Goal: Transaction & Acquisition: Book appointment/travel/reservation

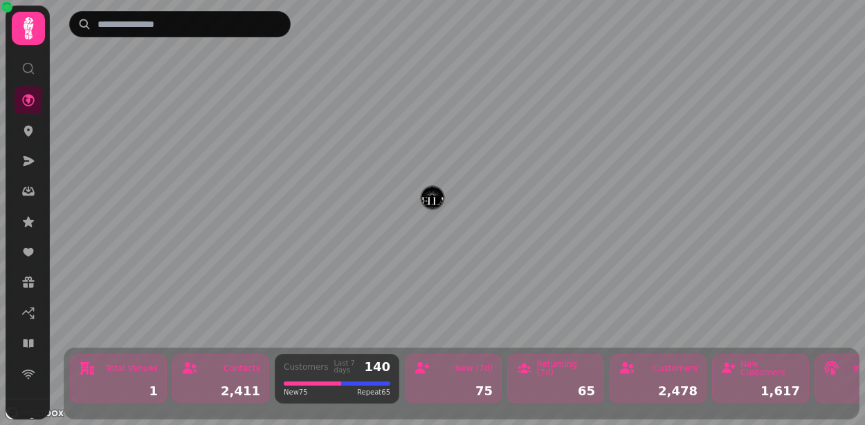
click at [426, 192] on img "Kellas Restaurant" at bounding box center [431, 197] width 21 height 21
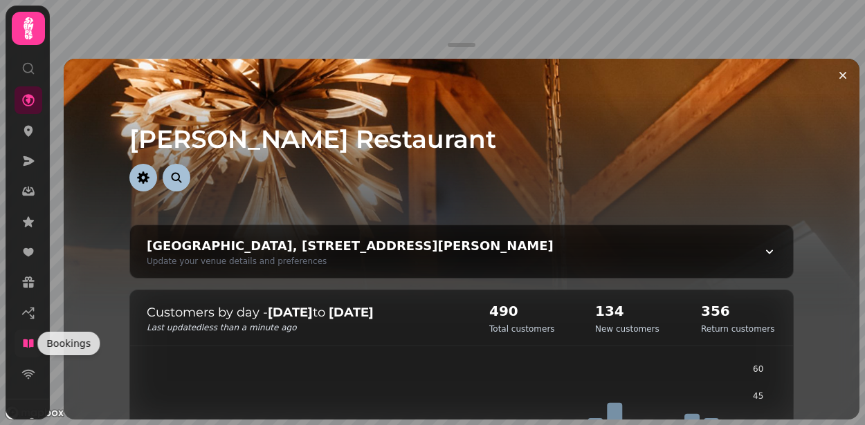
click at [33, 339] on icon at bounding box center [28, 344] width 14 height 14
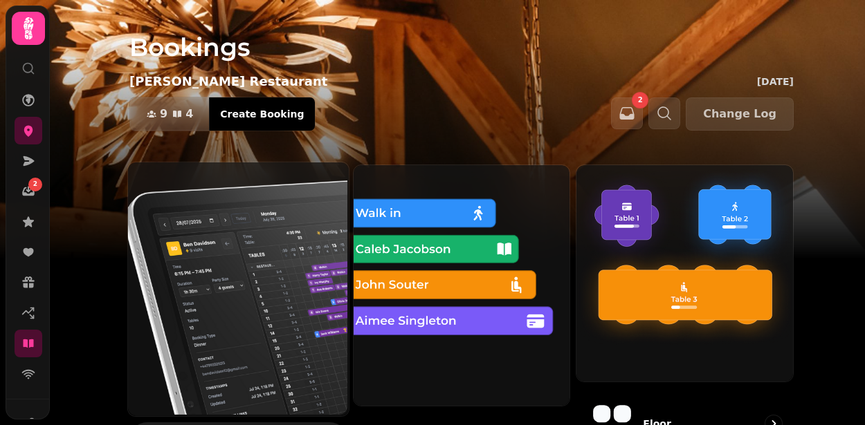
click at [153, 266] on img at bounding box center [237, 288] width 221 height 254
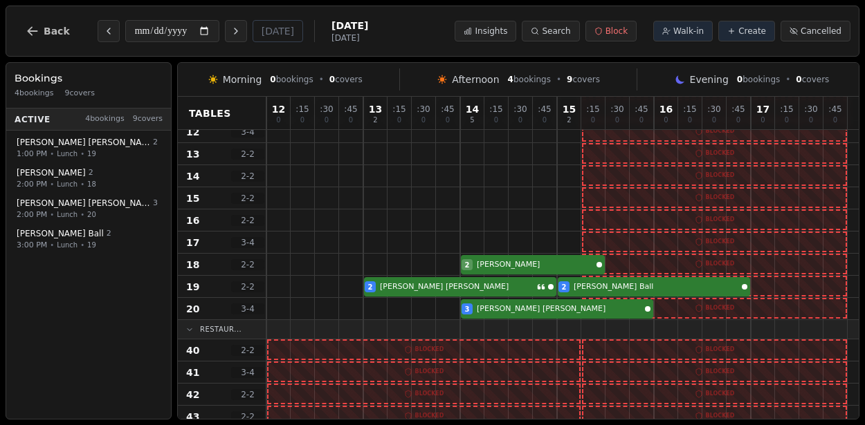
scroll to position [287, 0]
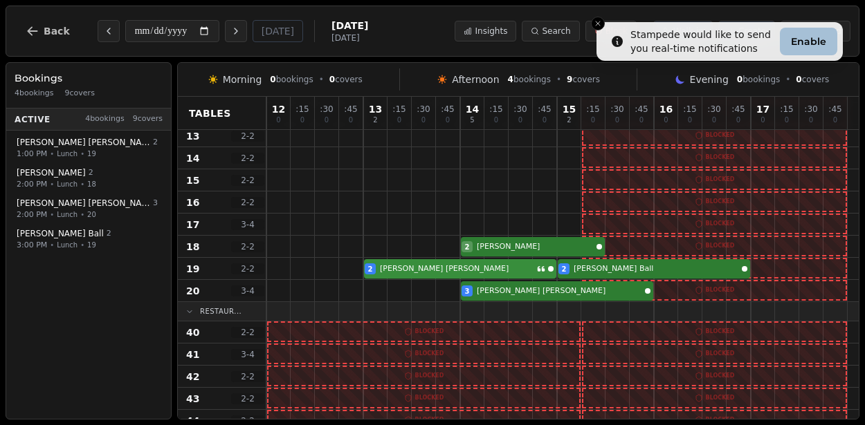
click at [401, 261] on div "2 [PERSON_NAME] 2 [PERSON_NAME]" at bounding box center [562, 269] width 592 height 22
select select "****"
select select "*"
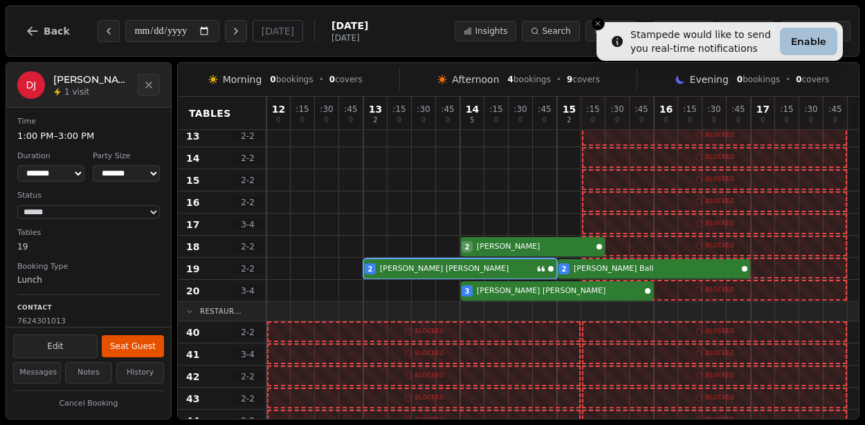
scroll to position [168, 0]
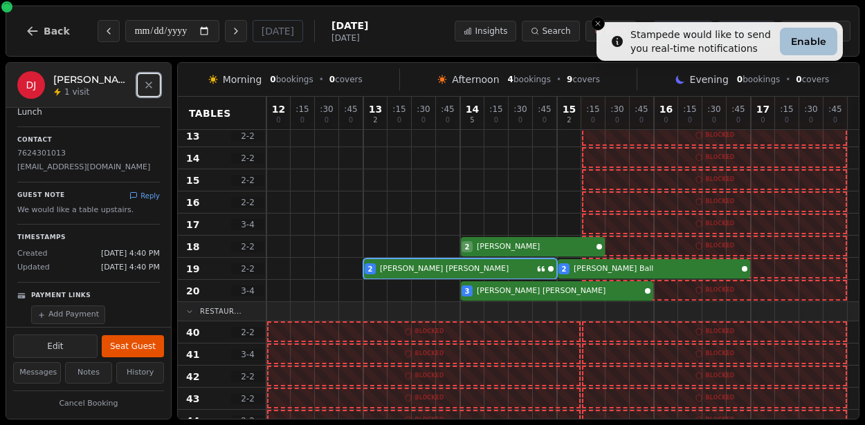
click at [156, 79] on button "Close" at bounding box center [149, 85] width 22 height 22
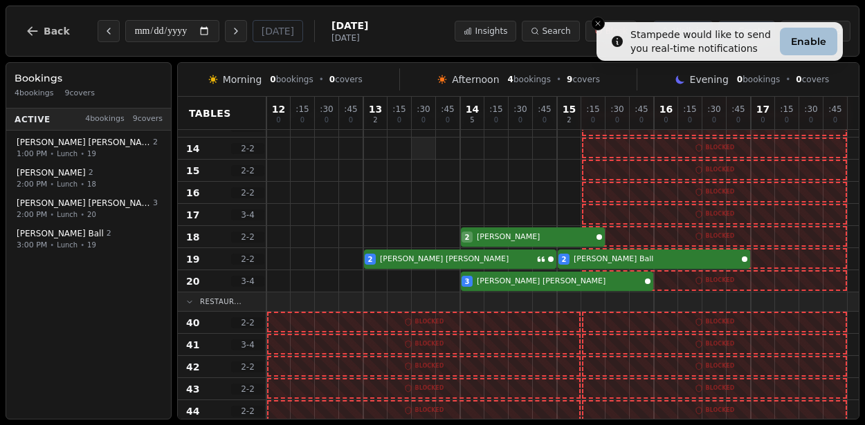
scroll to position [325, 0]
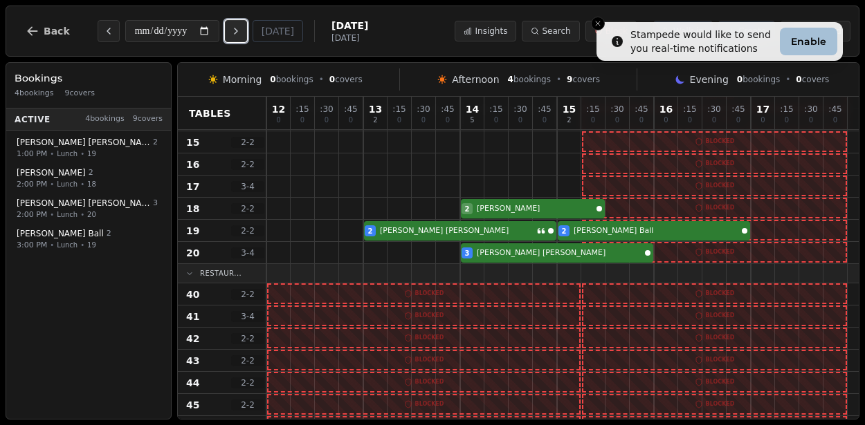
click at [244, 39] on button "Next day" at bounding box center [236, 31] width 22 height 22
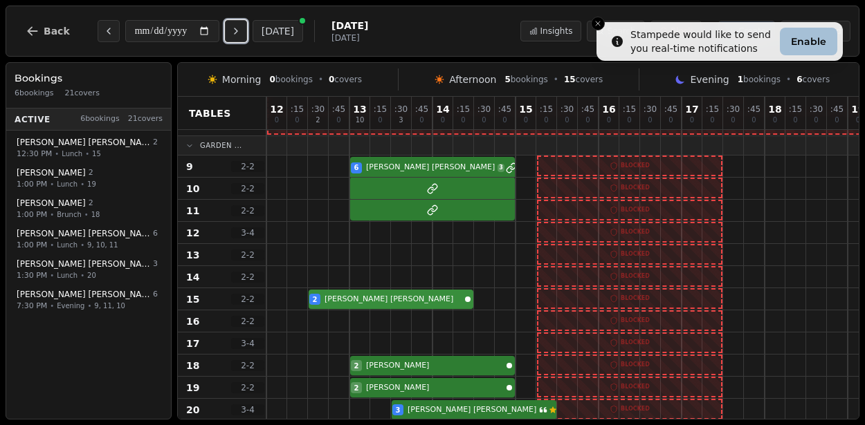
scroll to position [279, 0]
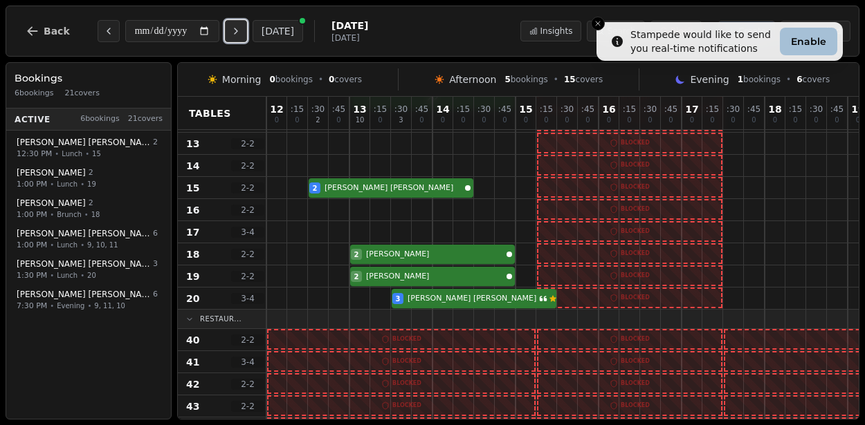
click at [244, 26] on button "Next day" at bounding box center [236, 31] width 22 height 22
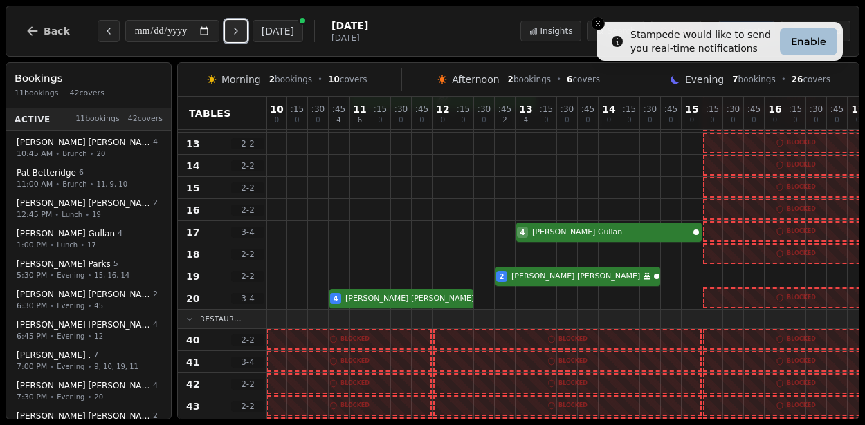
click at [244, 26] on button "Next day" at bounding box center [236, 31] width 22 height 22
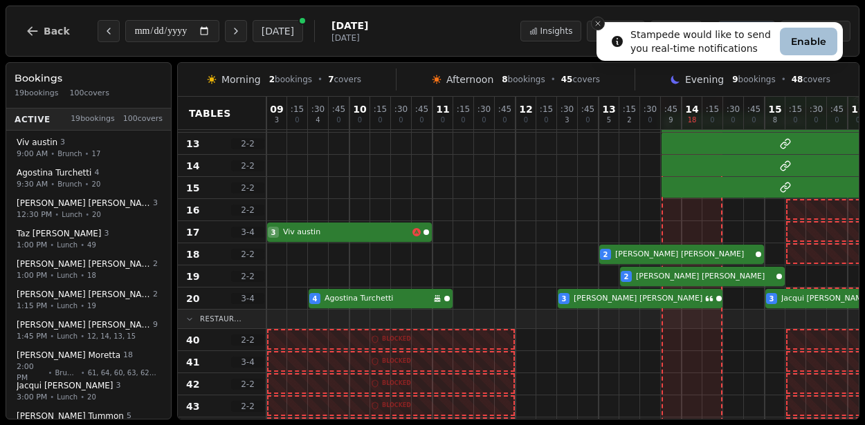
click at [594, 18] on button "Close toast" at bounding box center [598, 24] width 14 height 14
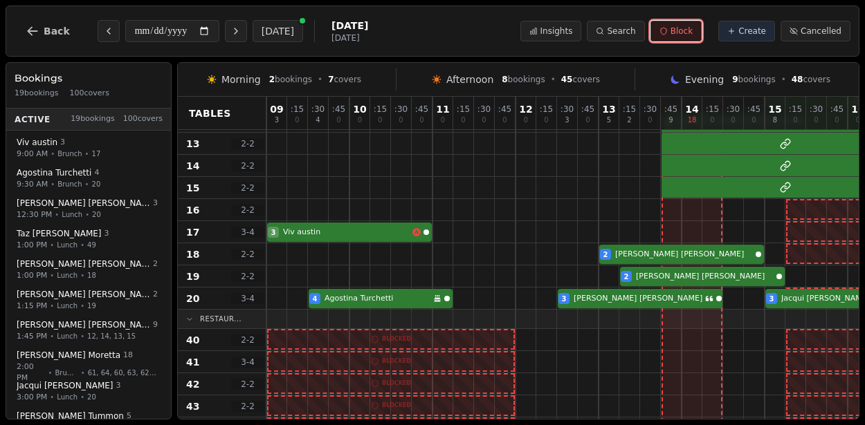
click at [681, 26] on span "Block" at bounding box center [681, 31] width 22 height 11
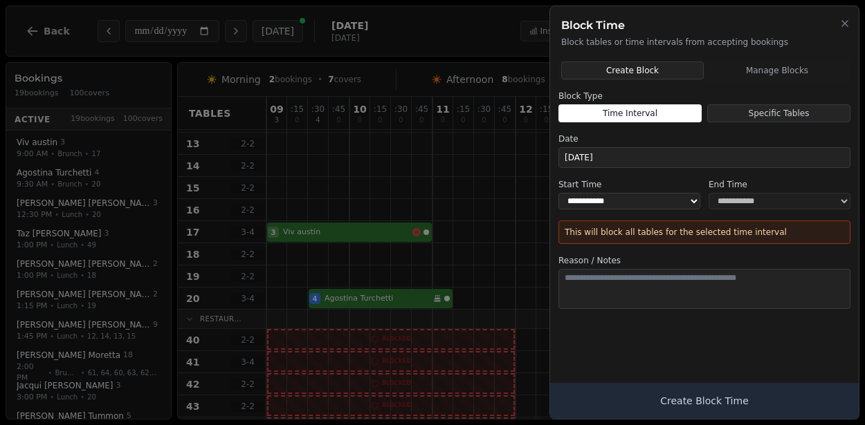
click at [737, 107] on button "Specific Tables" at bounding box center [778, 113] width 143 height 18
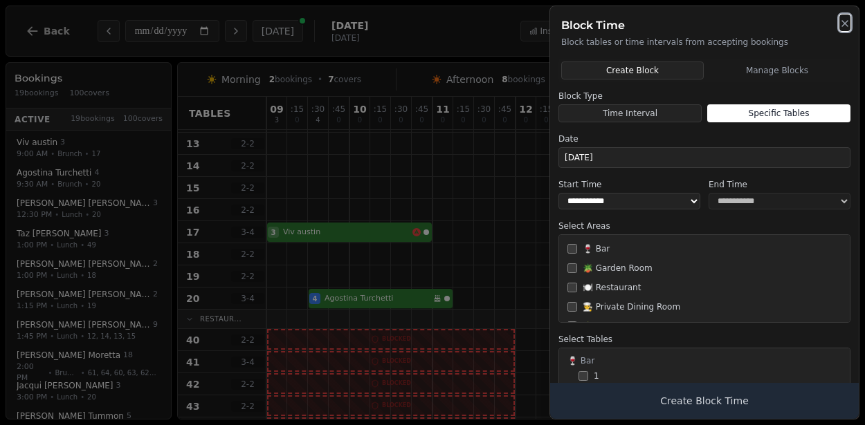
click at [849, 22] on icon "button" at bounding box center [844, 23] width 11 height 11
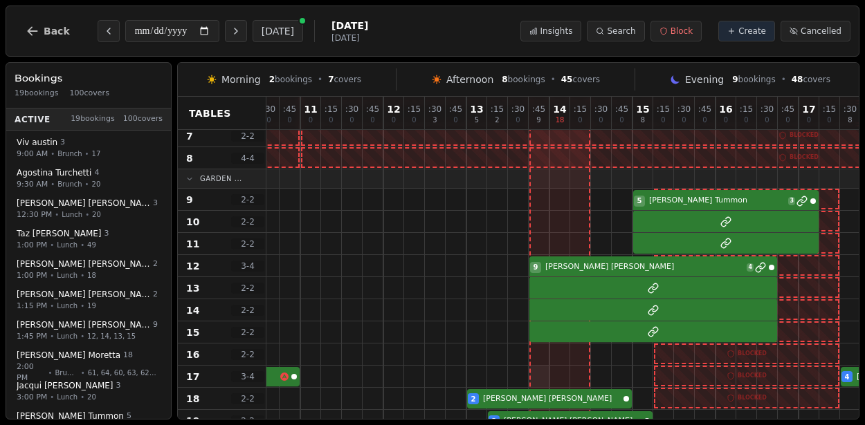
scroll to position [136, 132]
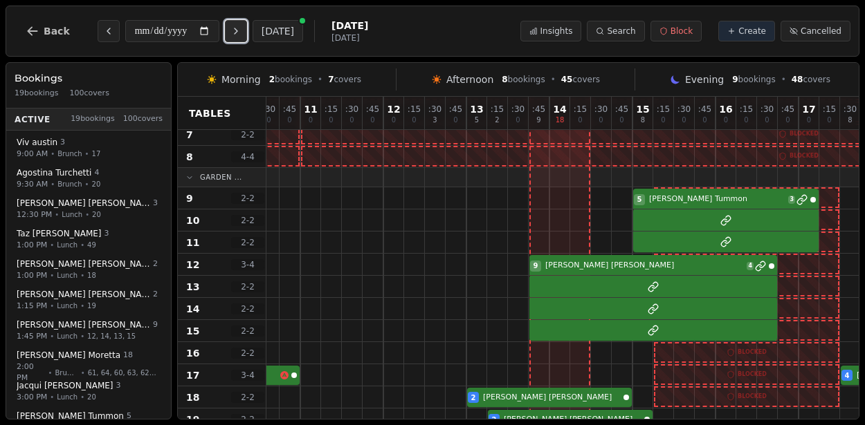
click at [231, 26] on icon "Next day" at bounding box center [235, 31] width 11 height 11
type input "**********"
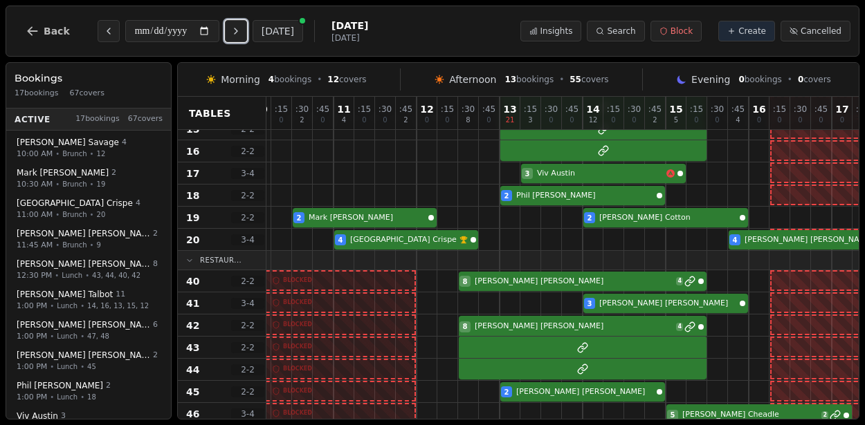
scroll to position [337, 97]
